Goal: Transaction & Acquisition: Purchase product/service

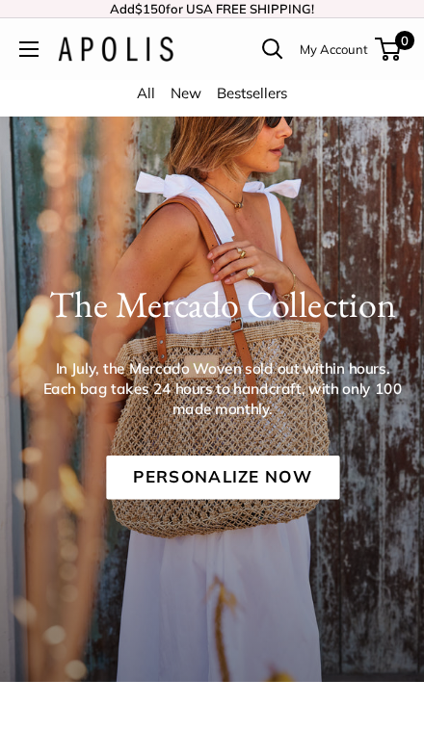
click at [320, 489] on link "Personalize Now" at bounding box center [222, 478] width 233 height 44
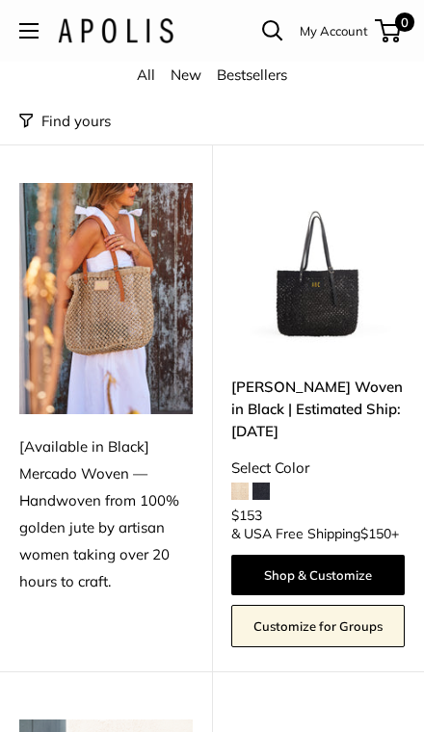
scroll to position [164, 0]
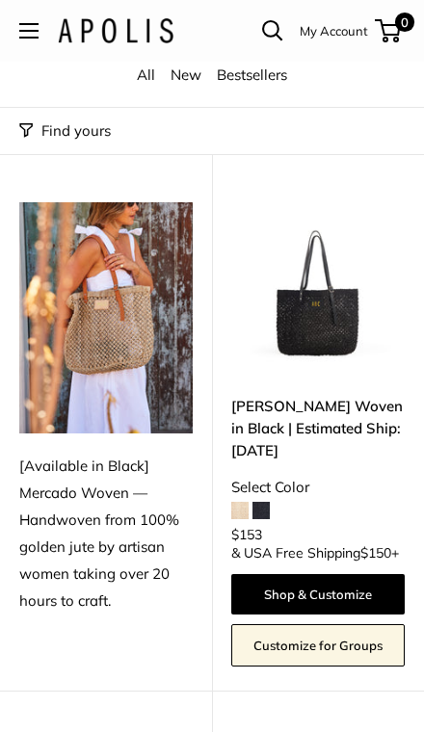
click at [386, 399] on link "Mercado Woven in Black | Estimated Ship: Oct. 19th" at bounding box center [317, 428] width 173 height 67
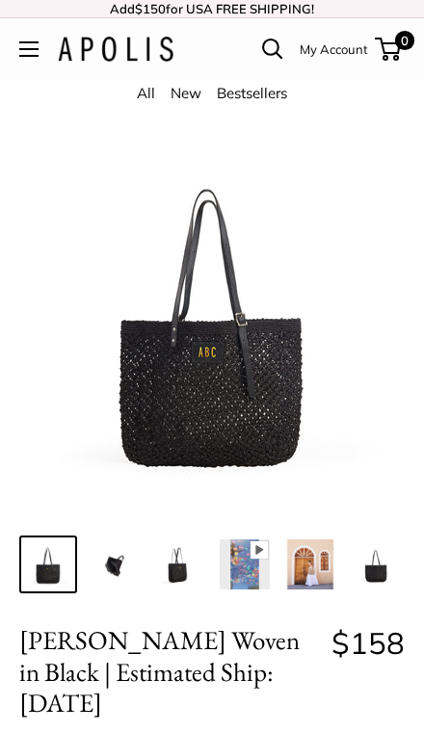
click at [122, 582] on img at bounding box center [114, 565] width 50 height 50
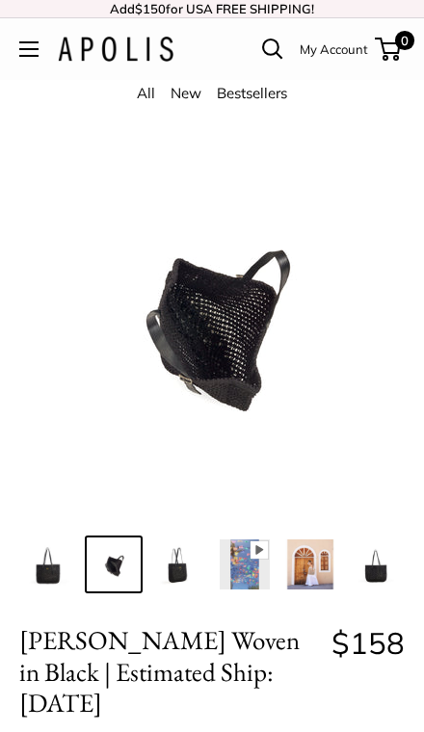
click at [179, 581] on img at bounding box center [179, 565] width 50 height 50
